Goal: Transaction & Acquisition: Purchase product/service

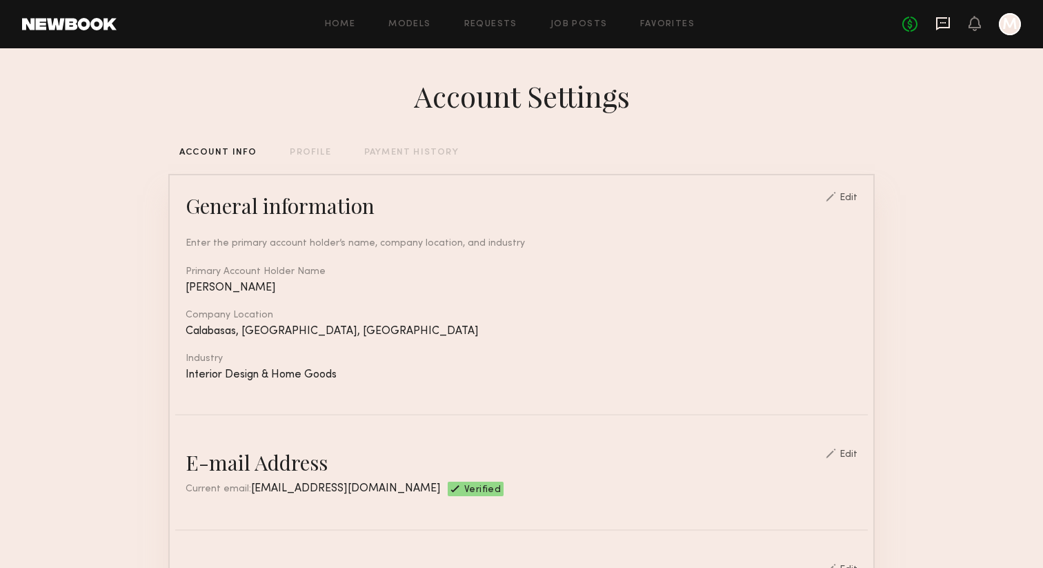
click at [942, 17] on icon at bounding box center [943, 23] width 14 height 13
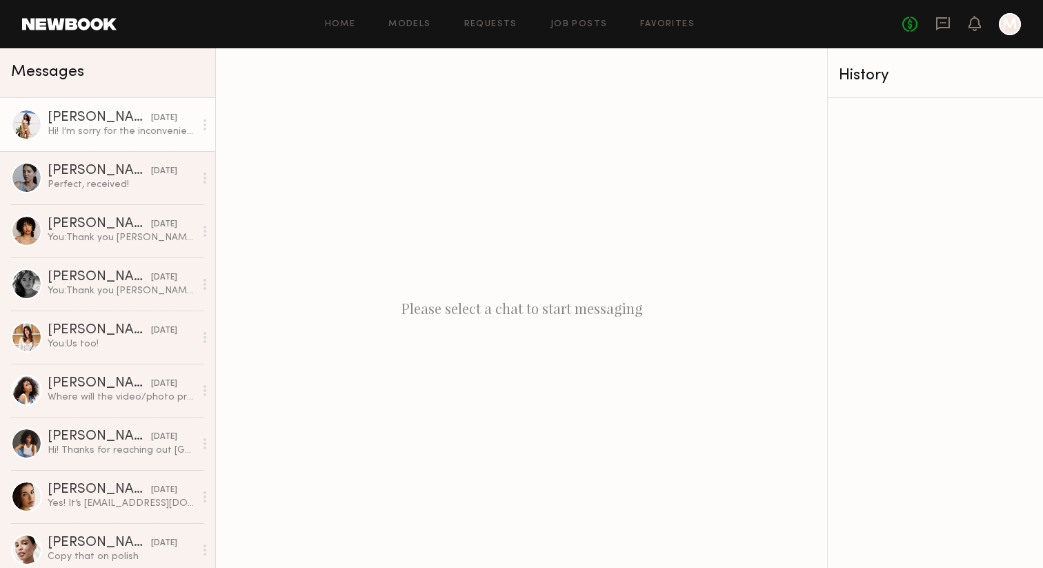
click at [90, 128] on div "Hi! I’m sorry for the inconvenience but I booked a gig for [DATE] in [GEOGRAPHI…" at bounding box center [121, 131] width 147 height 13
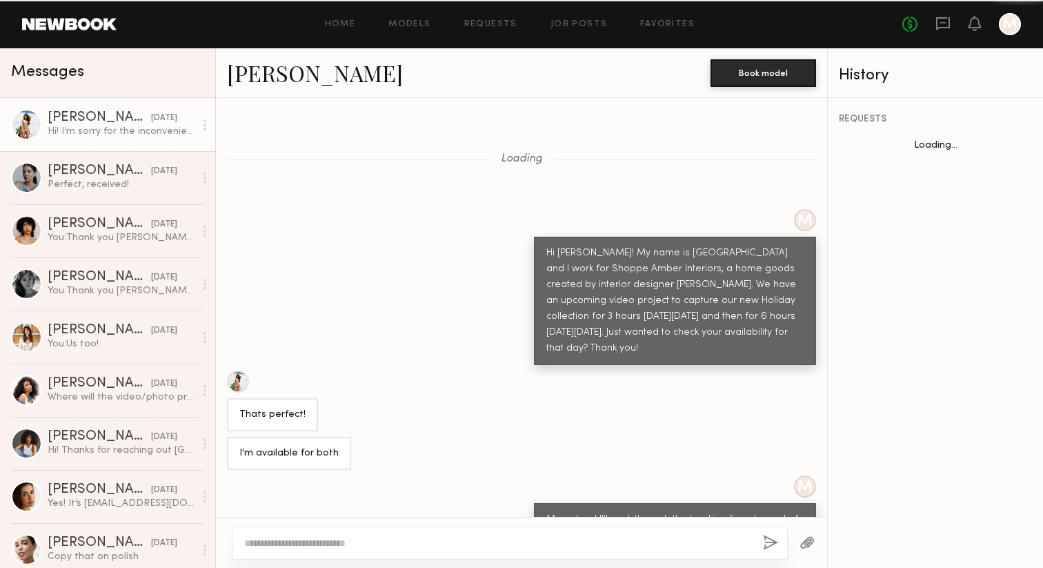
scroll to position [1765, 0]
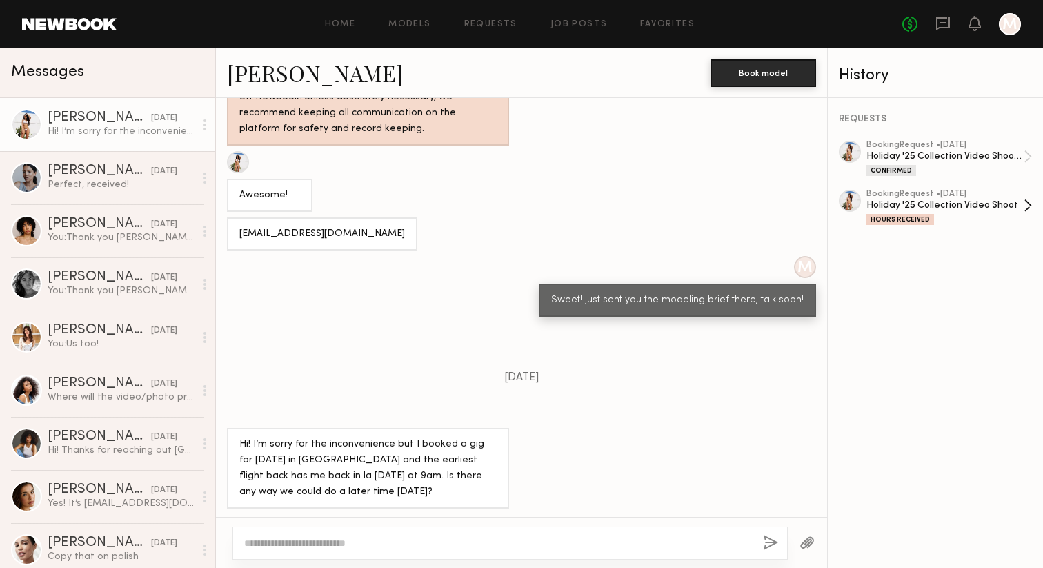
click at [980, 206] on div "Holiday '25 Collection Video Shoot" at bounding box center [945, 205] width 157 height 13
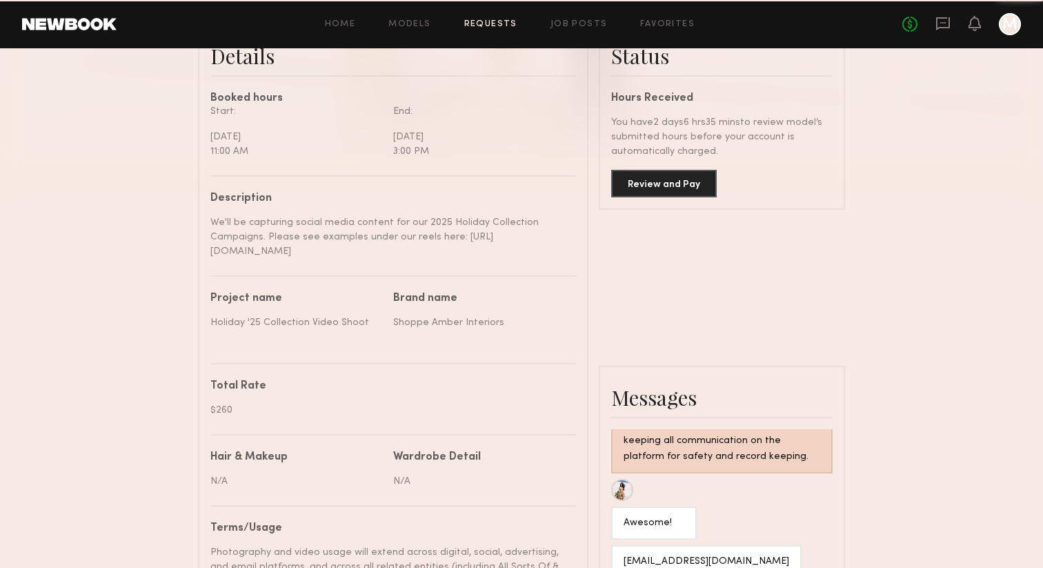
scroll to position [224, 0]
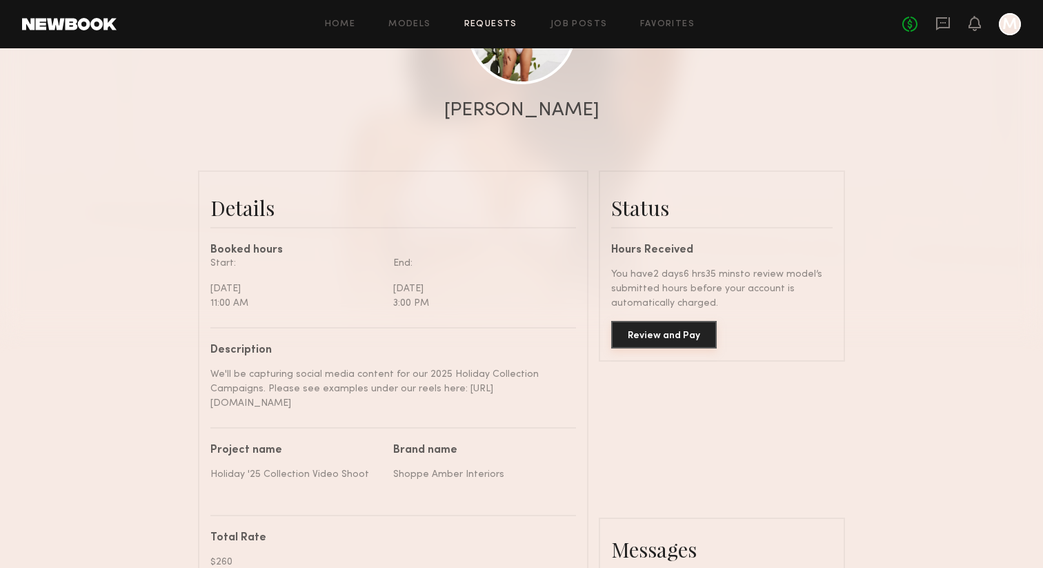
click at [663, 342] on button "Review and Pay" at bounding box center [664, 335] width 106 height 28
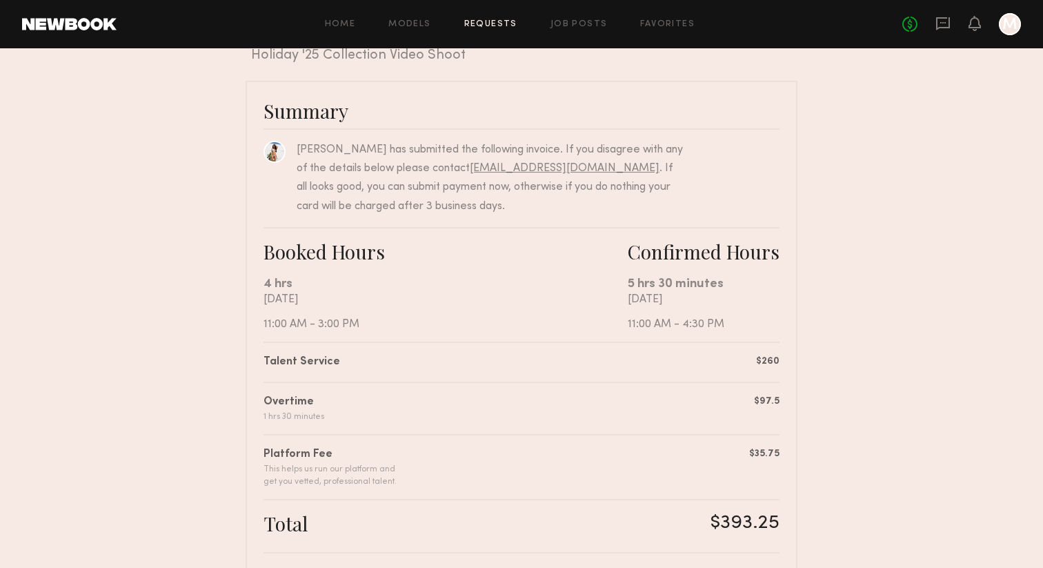
scroll to position [70, 0]
drag, startPoint x: 490, startPoint y: 168, endPoint x: 603, endPoint y: 105, distance: 129.4
click at [603, 105] on div "Summary Christina M. has submitted the following invoice. If you disagree with …" at bounding box center [522, 460] width 552 height 763
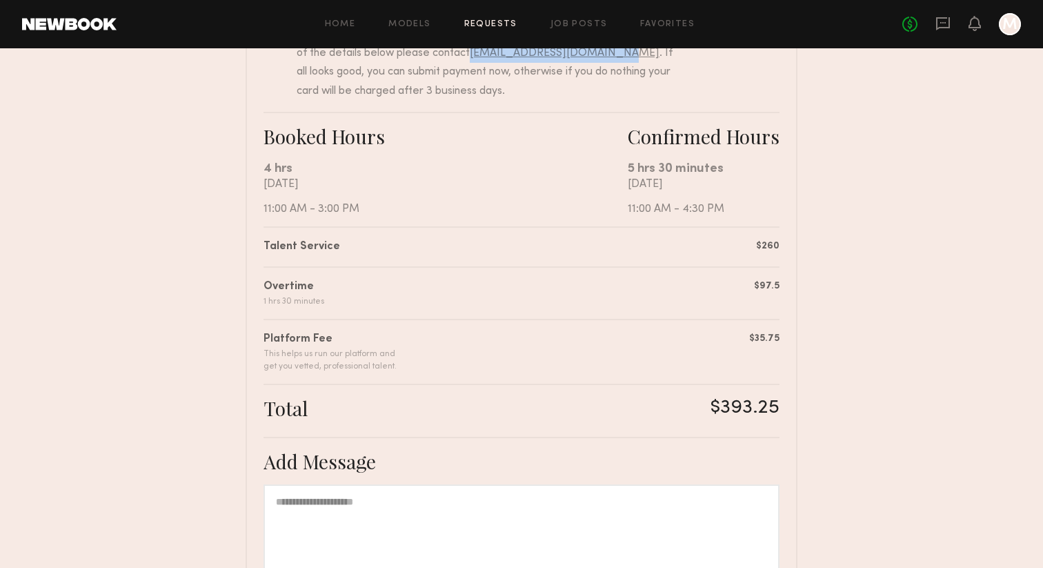
scroll to position [0, 0]
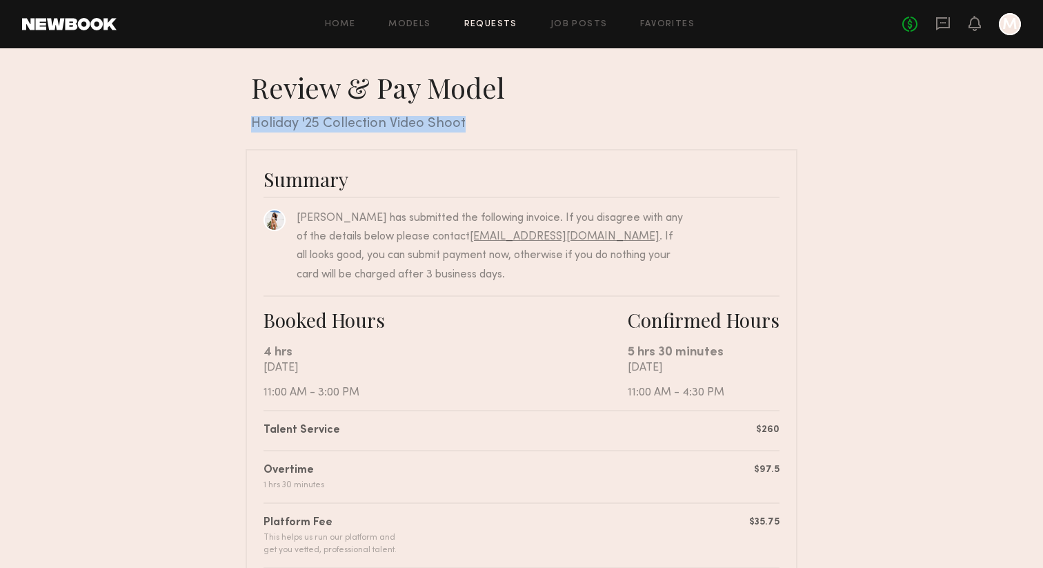
drag, startPoint x: 250, startPoint y: 119, endPoint x: 469, endPoint y: 121, distance: 218.1
click at [469, 121] on div "Review & Pay Model Review & Pay Model Holiday '25 Collection Video Shoot Summar…" at bounding box center [522, 491] width 552 height 842
copy div "Holiday '25 Collection Video Shoot"
